Goal: Find specific page/section: Find specific page/section

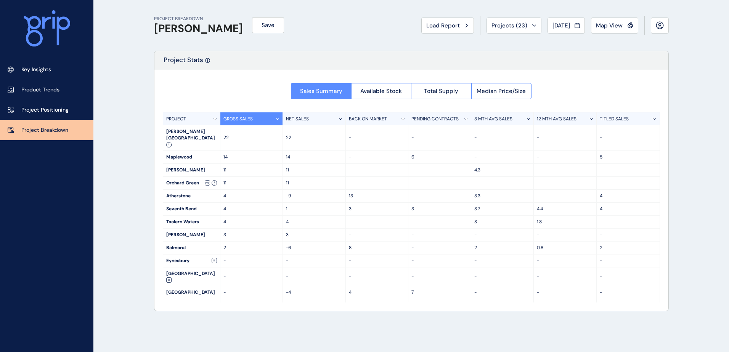
click at [143, 173] on div "PROJECT BREAKDOWN [PERSON_NAME] Save Load Report Projects ( 23 ) [DATE] 2025 < …" at bounding box center [364, 176] width 729 height 352
click at [40, 127] on p "Project Breakdown" at bounding box center [44, 131] width 47 height 8
click at [36, 69] on p "Key Insights" at bounding box center [36, 70] width 30 height 8
